Goal: Obtain resource: Obtain resource

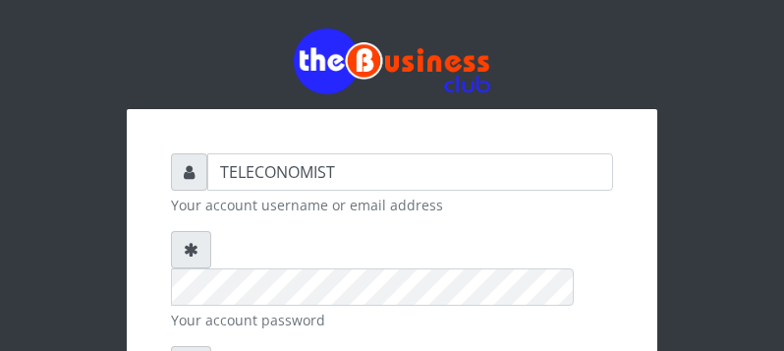
scroll to position [310, 0]
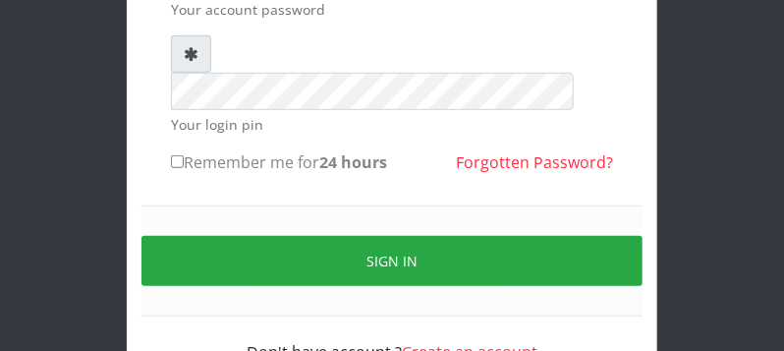
click at [175, 155] on input "Remember me for 24 hours" at bounding box center [177, 161] width 13 height 13
checkbox input "true"
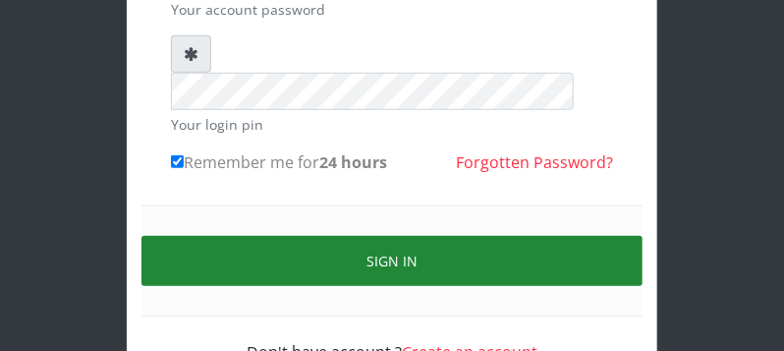
click at [545, 236] on button "Sign in" at bounding box center [391, 261] width 501 height 50
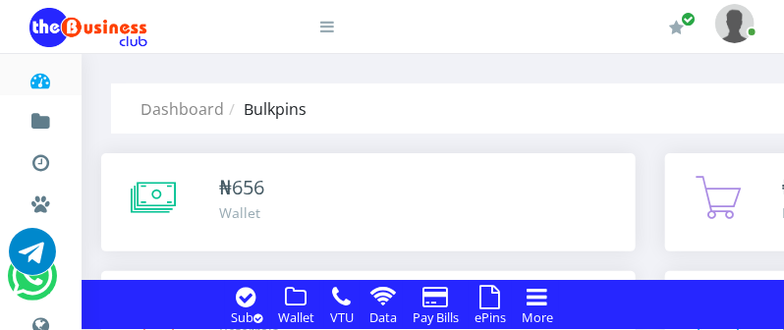
click at [492, 301] on icon at bounding box center [490, 297] width 21 height 24
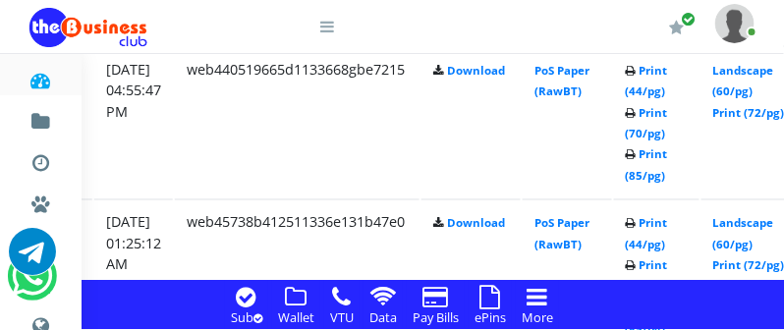
scroll to position [2734, 359]
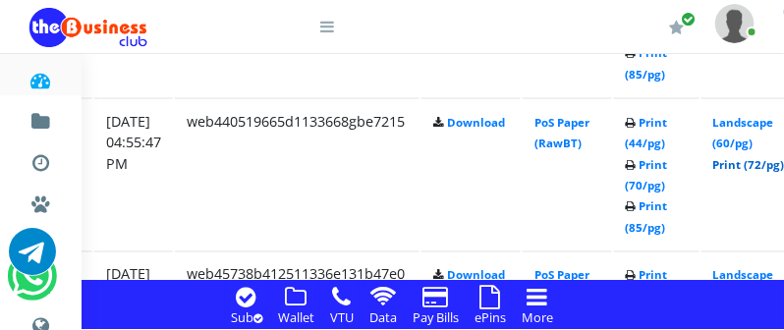
click at [761, 167] on link "Print (72/pg)" at bounding box center [749, 164] width 72 height 15
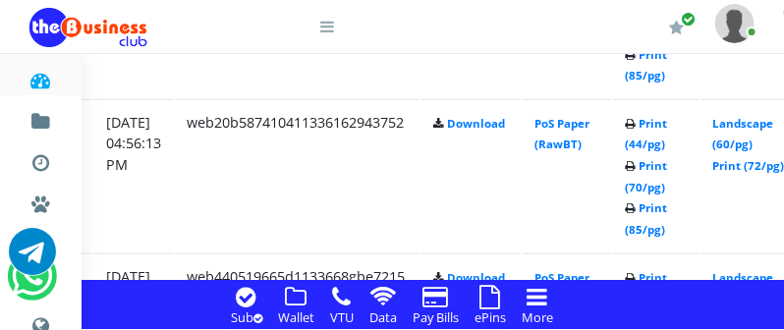
scroll to position [2526, 359]
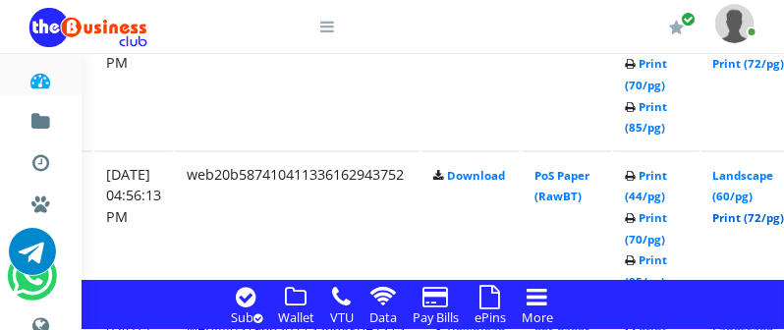
click at [760, 222] on link "Print (72/pg)" at bounding box center [749, 217] width 72 height 15
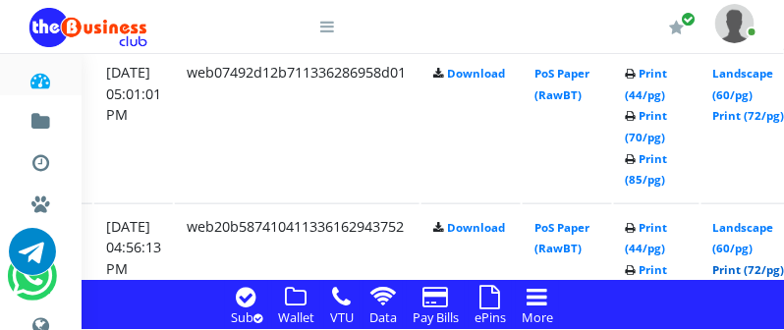
scroll to position [2423, 359]
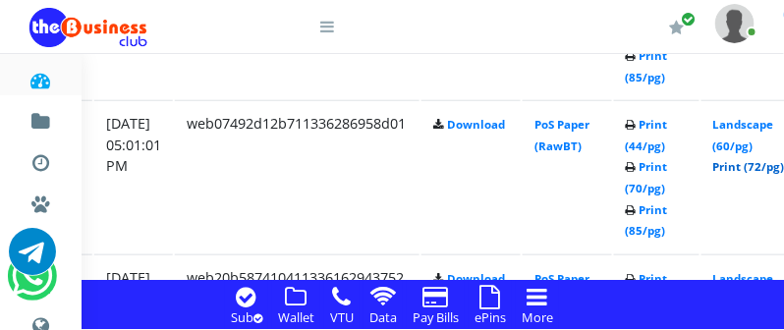
click at [753, 164] on link "Print (72/pg)" at bounding box center [749, 166] width 72 height 15
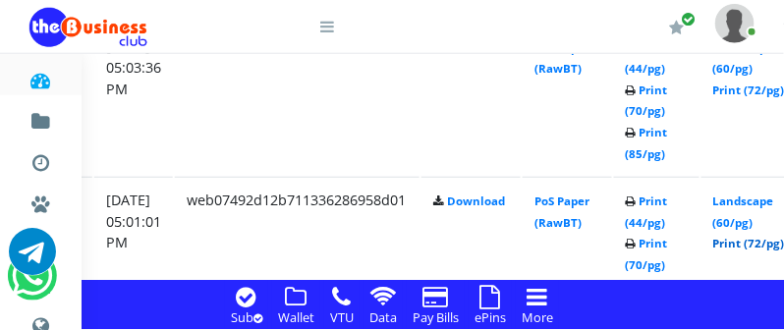
scroll to position [2319, 359]
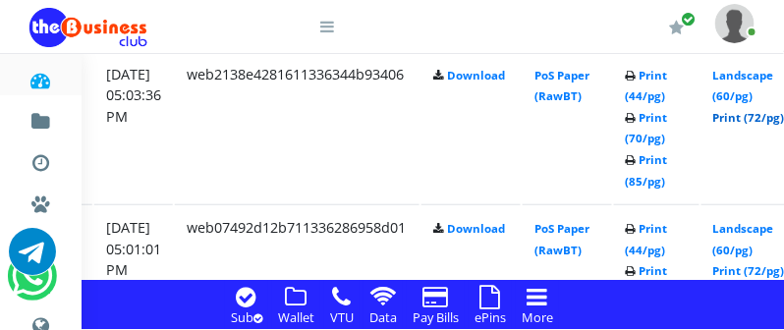
click at [761, 117] on link "Print (72/pg)" at bounding box center [749, 117] width 72 height 15
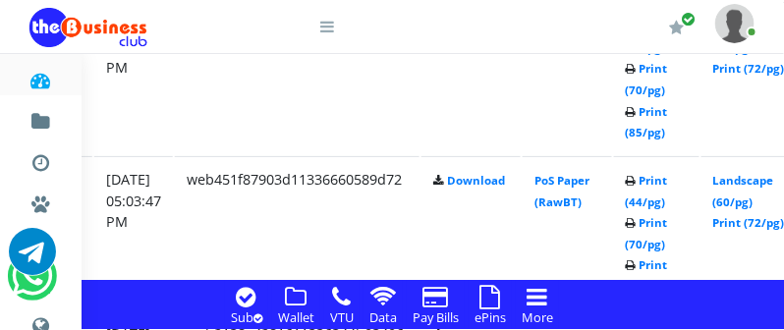
scroll to position [2008, 359]
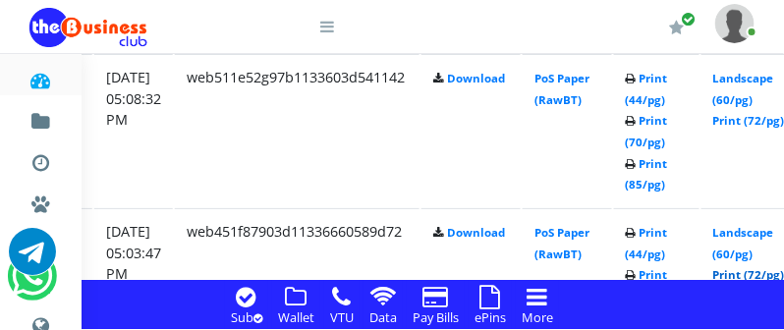
click at [749, 273] on link "Print (72/pg)" at bounding box center [749, 274] width 72 height 15
click at [760, 118] on link "Print (72/pg)" at bounding box center [749, 120] width 72 height 15
click at [668, 106] on link "Print (44/pg)" at bounding box center [647, 89] width 42 height 36
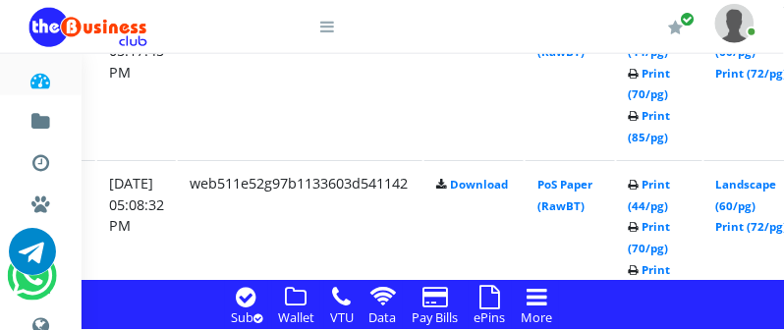
scroll to position [1902, 377]
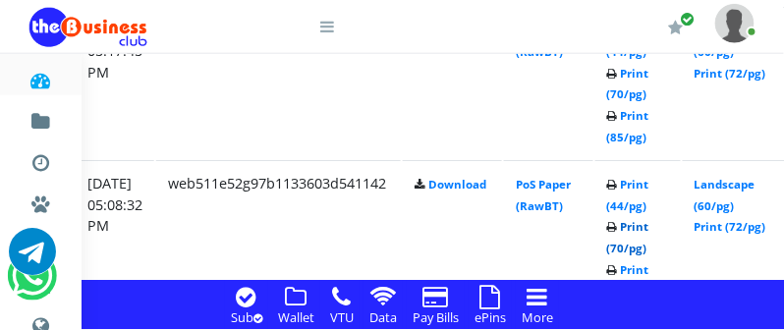
click at [649, 249] on link "Print (70/pg)" at bounding box center [628, 237] width 42 height 36
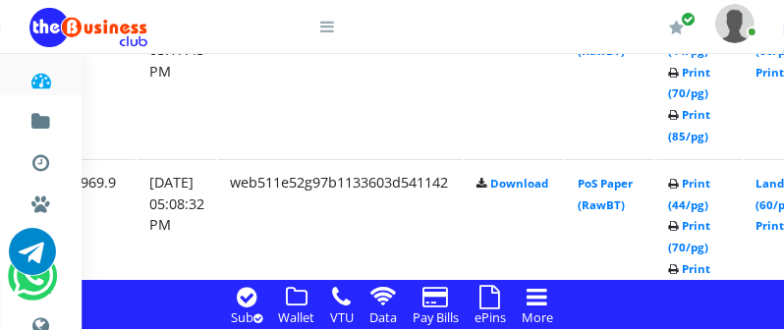
scroll to position [1903, 347]
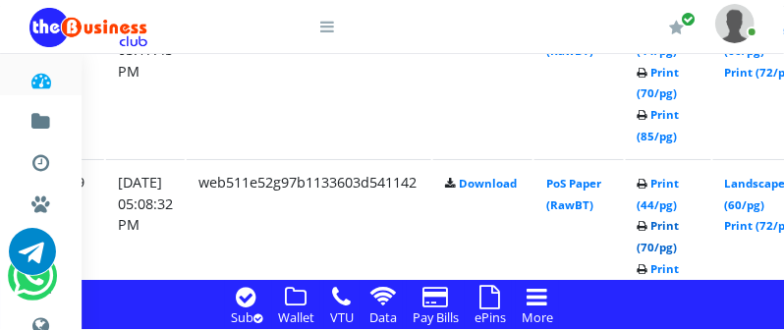
click at [680, 246] on link "Print (70/pg)" at bounding box center [659, 236] width 42 height 36
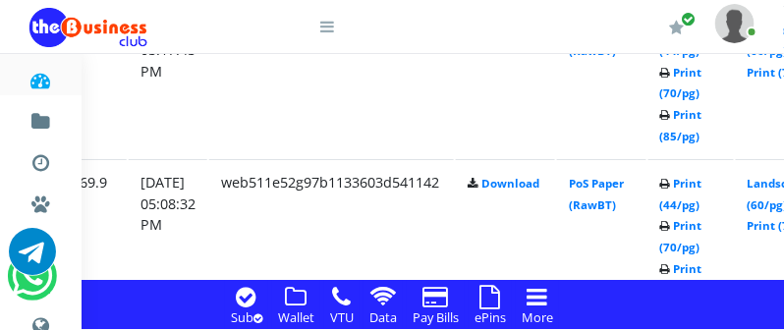
scroll to position [1903, 377]
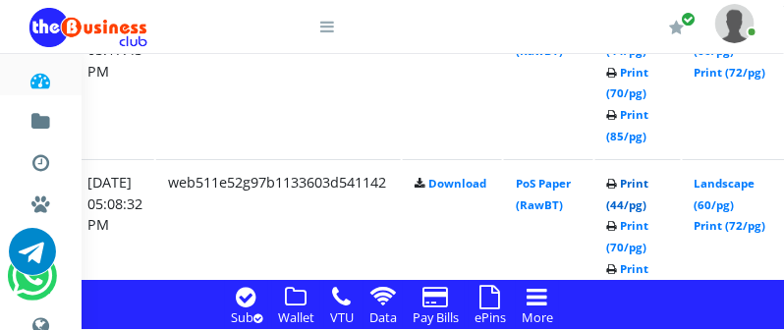
click at [647, 210] on link "Print (44/pg)" at bounding box center [628, 194] width 42 height 36
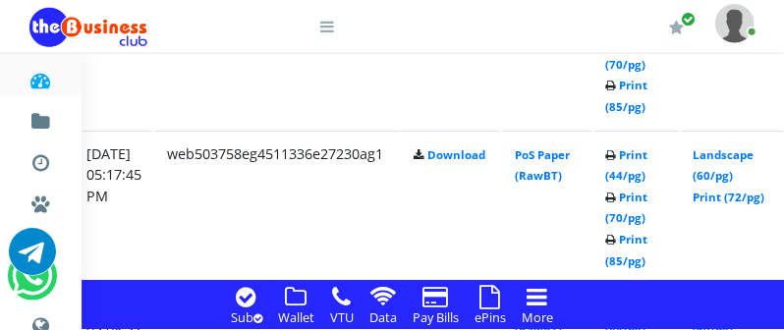
scroll to position [1799, 378]
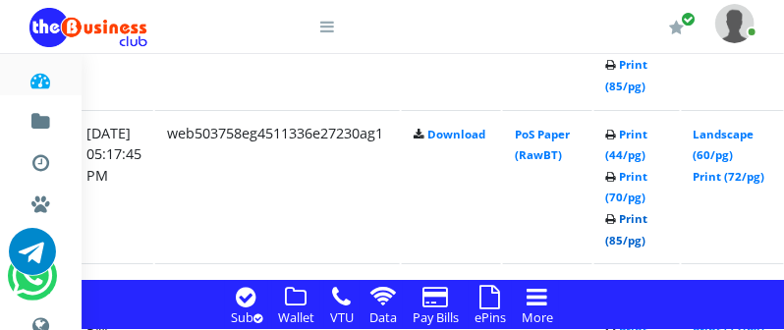
click at [647, 241] on link "Print (85/pg)" at bounding box center [627, 229] width 42 height 36
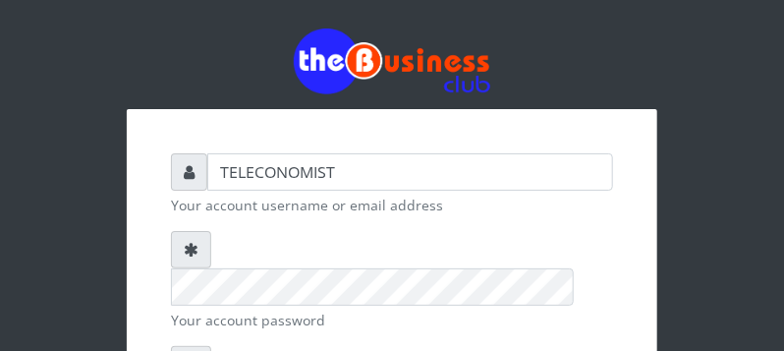
scroll to position [310, 0]
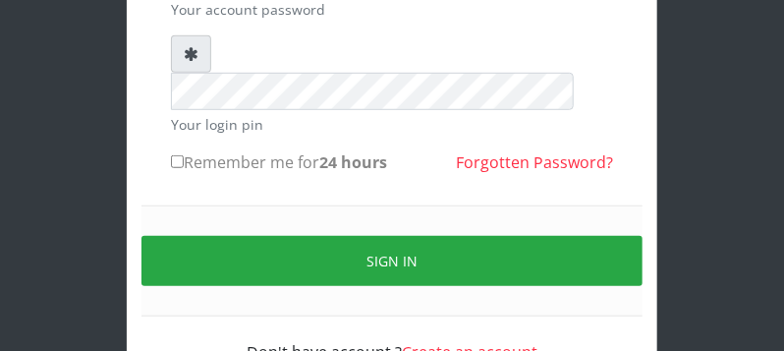
click at [176, 155] on input "Remember me for 24 hours" at bounding box center [177, 161] width 13 height 13
checkbox input "true"
click at [293, 114] on small "Your login pin" at bounding box center [392, 124] width 442 height 21
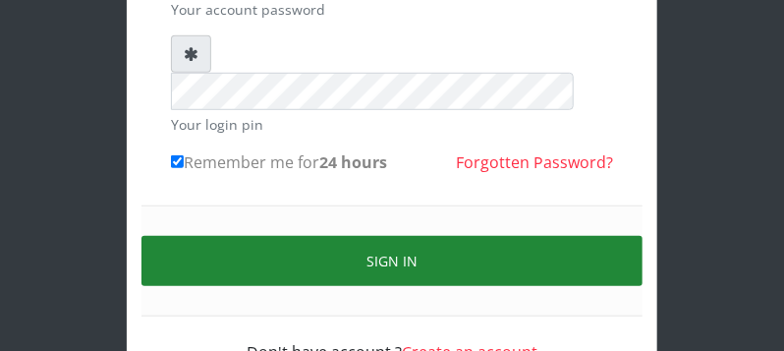
click at [277, 236] on button "Sign in" at bounding box center [391, 261] width 501 height 50
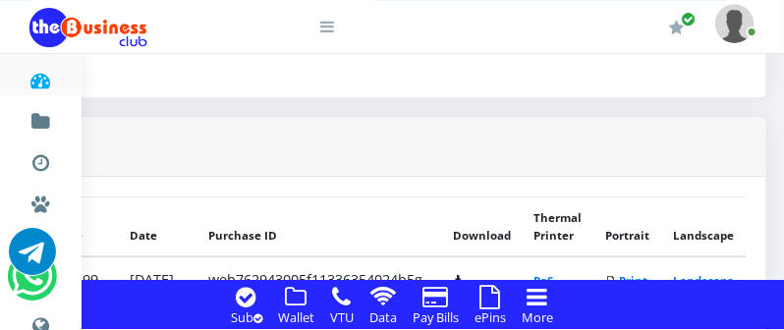
scroll to position [1428, 485]
click at [707, 314] on link "Print (72/pg)" at bounding box center [692, 332] width 40 height 36
click at [711, 314] on link "Print (72/pg)" at bounding box center [692, 332] width 40 height 36
click at [697, 314] on link "Print (72/pg)" at bounding box center [692, 332] width 40 height 36
click at [703, 314] on link "Print (72/pg)" at bounding box center [692, 332] width 40 height 36
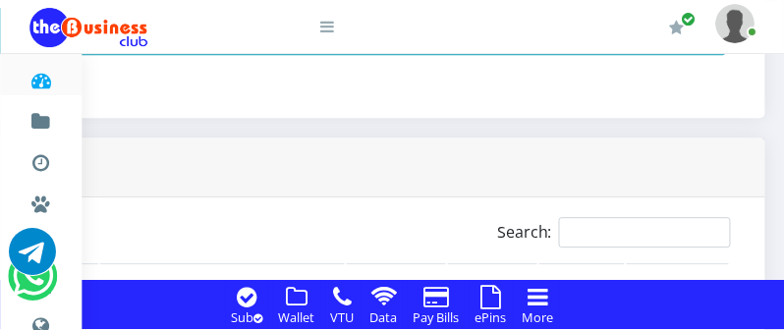
scroll to position [1558, 462]
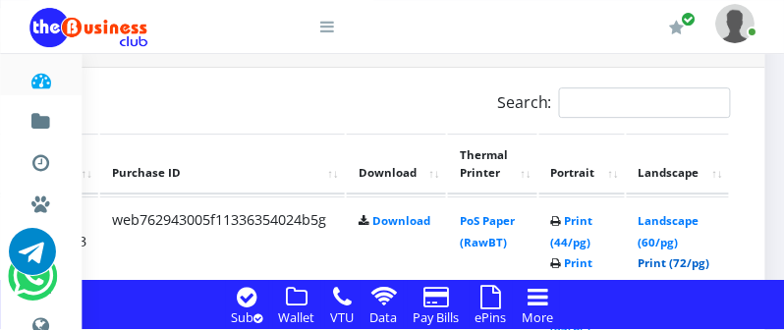
click at [667, 264] on link "Print (72/pg)" at bounding box center [674, 262] width 72 height 15
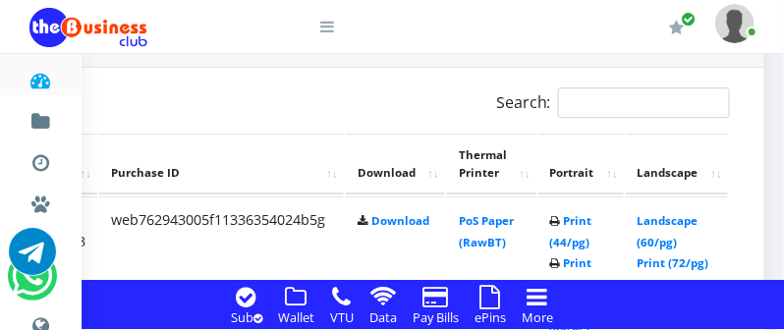
scroll to position [1559, 462]
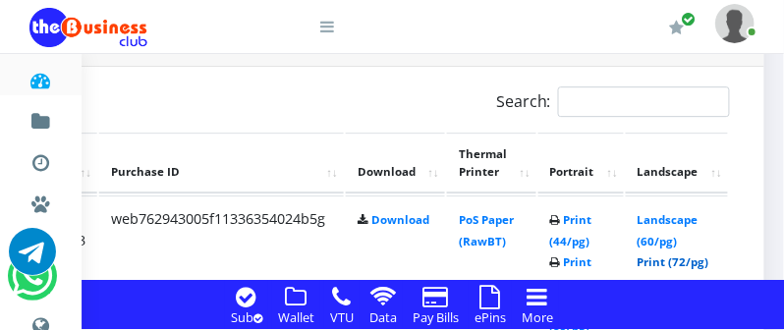
click at [691, 262] on link "Print (72/pg)" at bounding box center [674, 261] width 72 height 15
